Goal: Navigation & Orientation: Find specific page/section

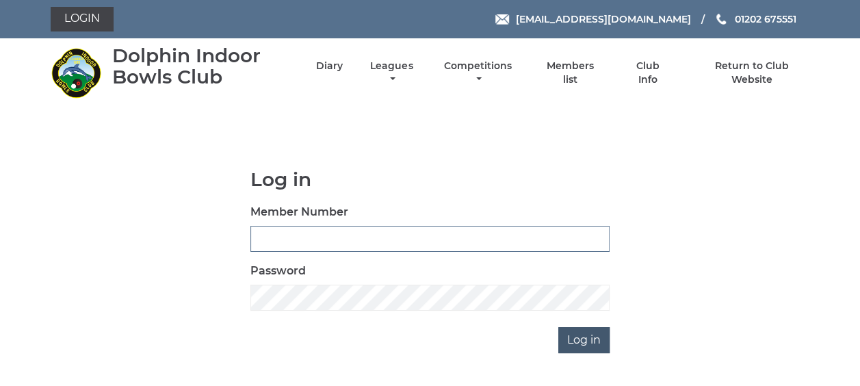
type input "3863"
click at [587, 343] on input "Log in" at bounding box center [583, 340] width 51 height 26
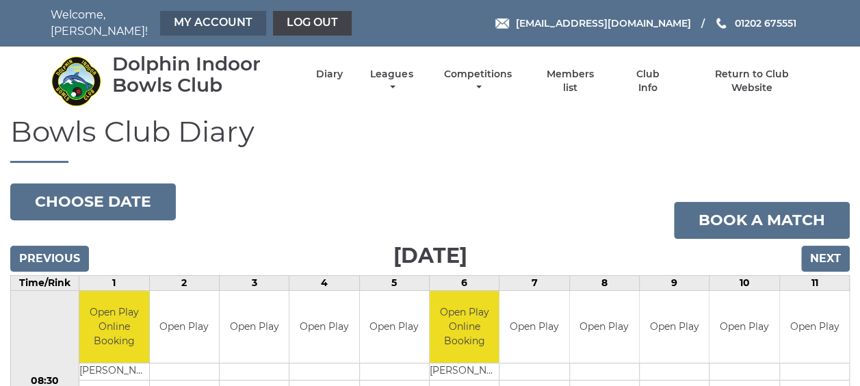
click at [186, 15] on link "My Account" at bounding box center [213, 23] width 106 height 25
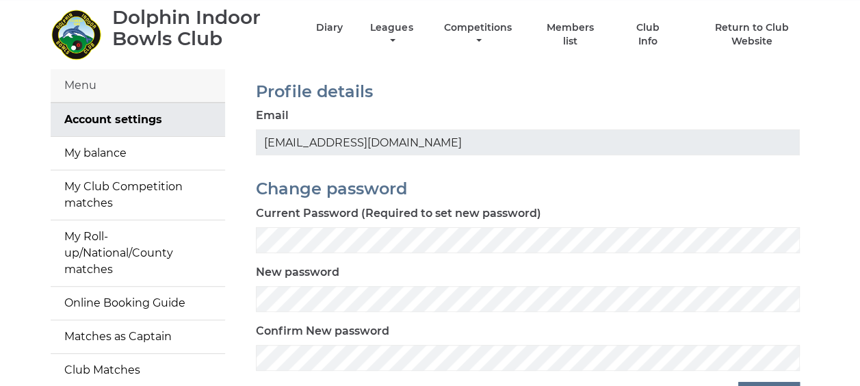
scroll to position [68, 0]
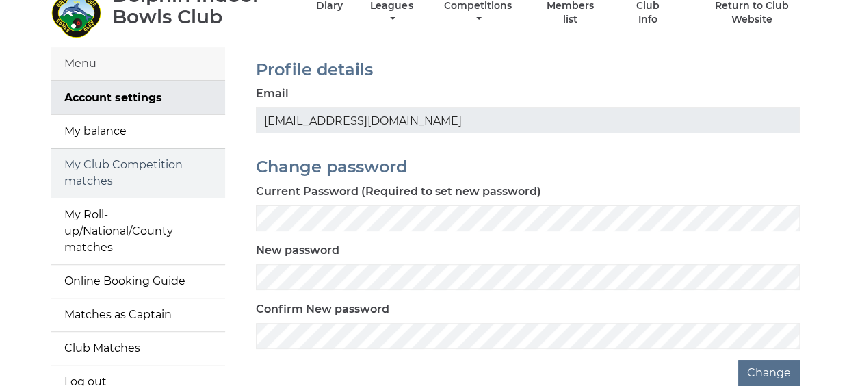
click at [123, 163] on link "My Club Competition matches" at bounding box center [138, 172] width 174 height 49
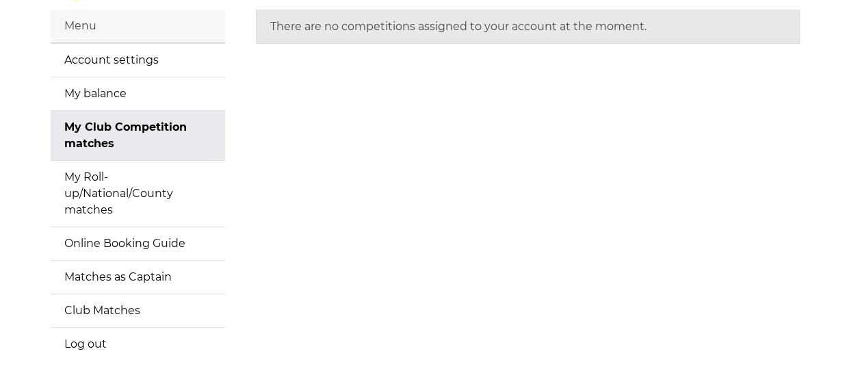
scroll to position [137, 0]
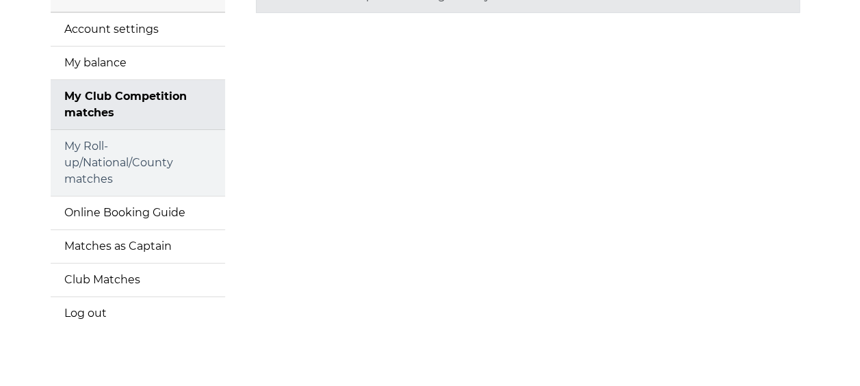
click at [98, 146] on link "My Roll-up/National/County matches" at bounding box center [138, 163] width 174 height 66
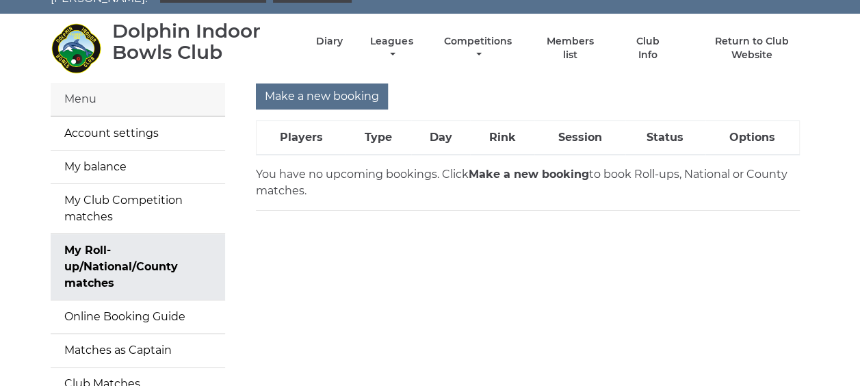
scroll to position [23, 0]
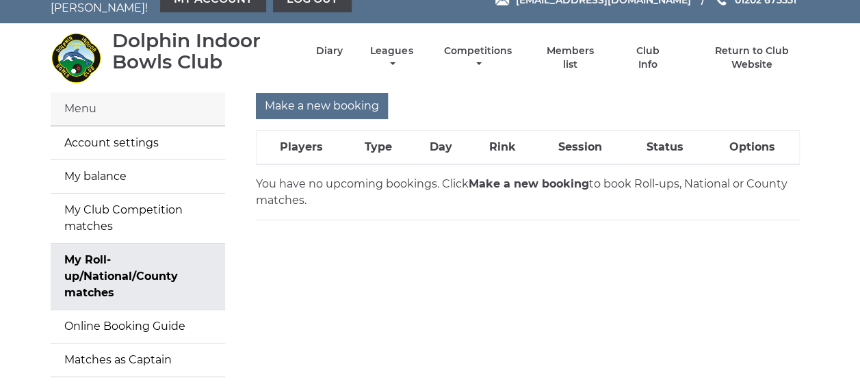
click at [115, 105] on div "Menu" at bounding box center [138, 109] width 174 height 34
click at [135, 134] on link "Account settings" at bounding box center [138, 143] width 174 height 33
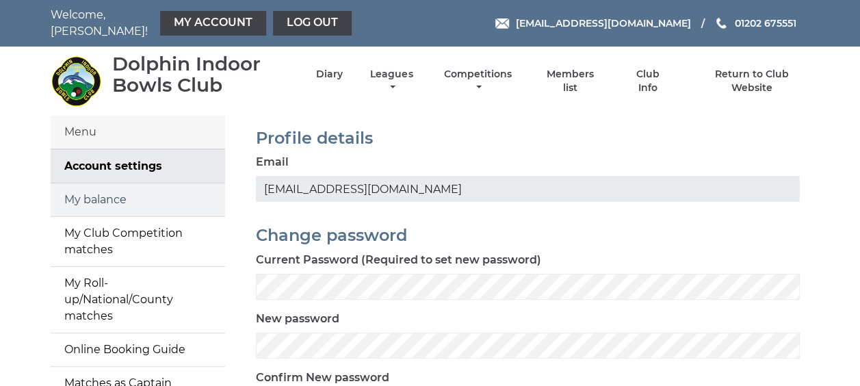
click at [75, 186] on link "My balance" at bounding box center [138, 199] width 174 height 33
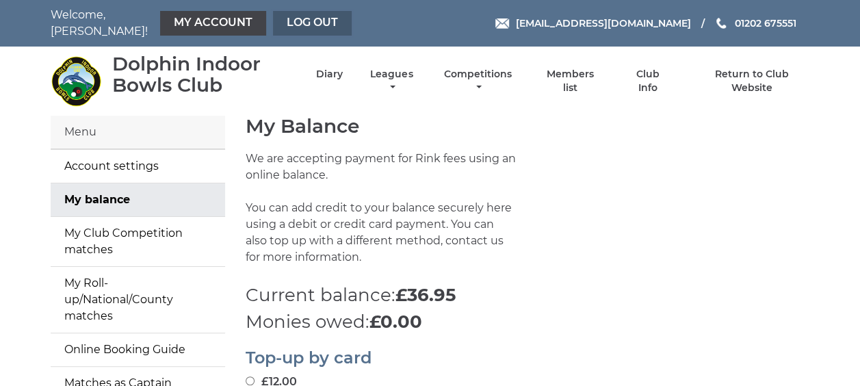
click at [288, 18] on link "Log out" at bounding box center [312, 23] width 79 height 25
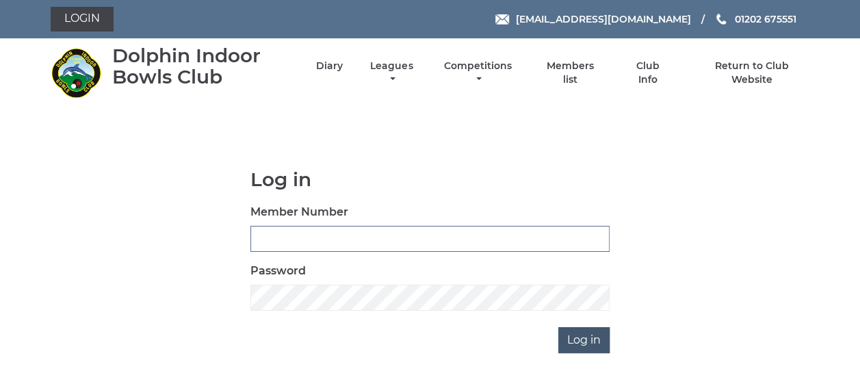
type input "3863"
click at [578, 341] on input "Log in" at bounding box center [583, 340] width 51 height 26
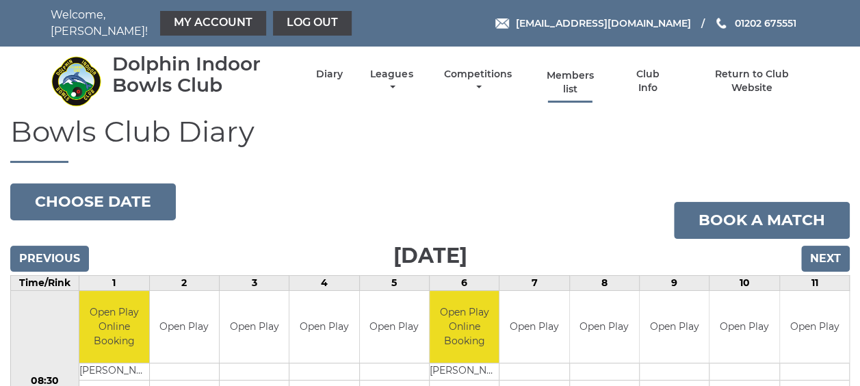
click at [570, 72] on link "Members list" at bounding box center [569, 82] width 63 height 27
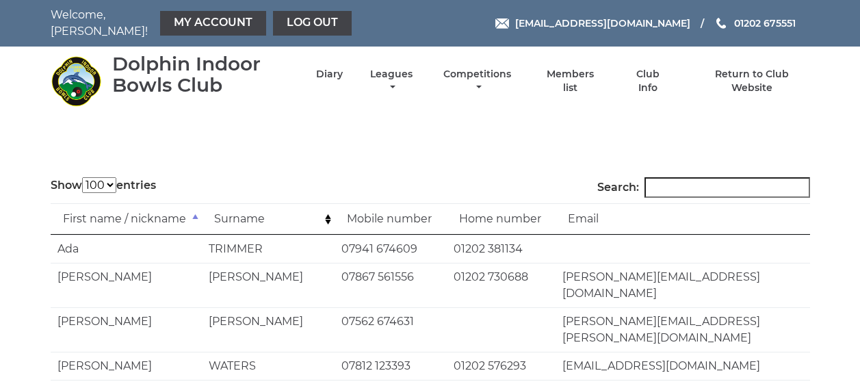
select select "100"
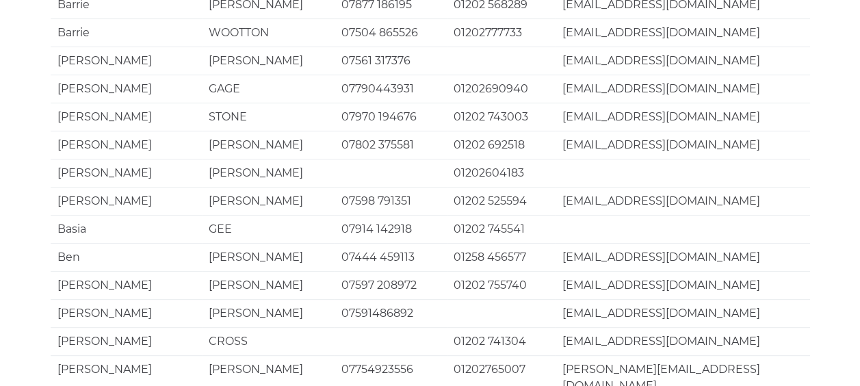
scroll to position [2727, 0]
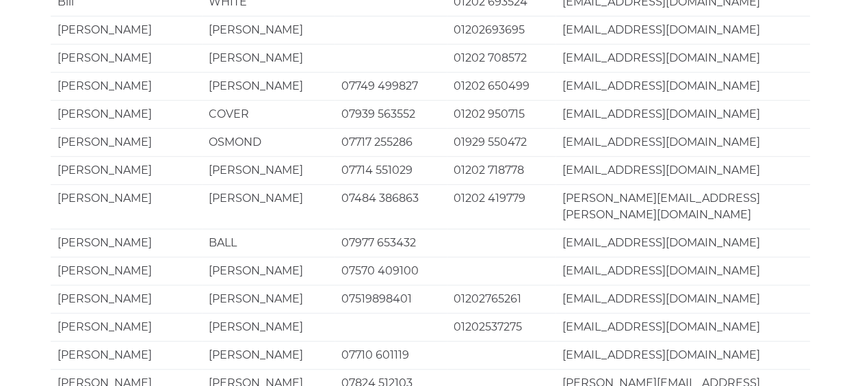
scroll to position [0, 0]
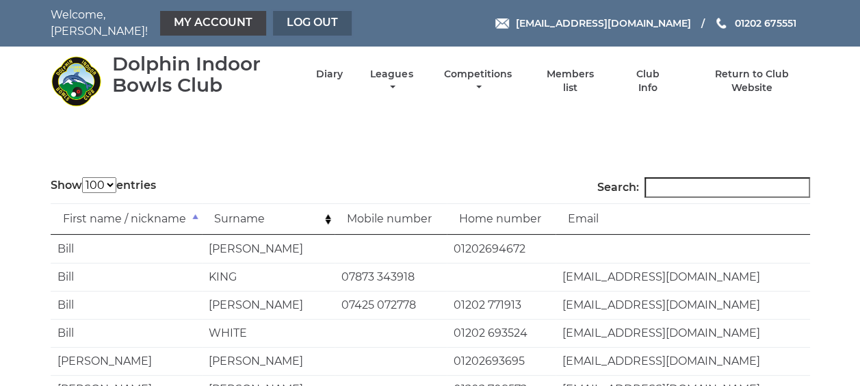
click at [301, 12] on link "Log out" at bounding box center [312, 23] width 79 height 25
